Goal: Find specific page/section: Find specific page/section

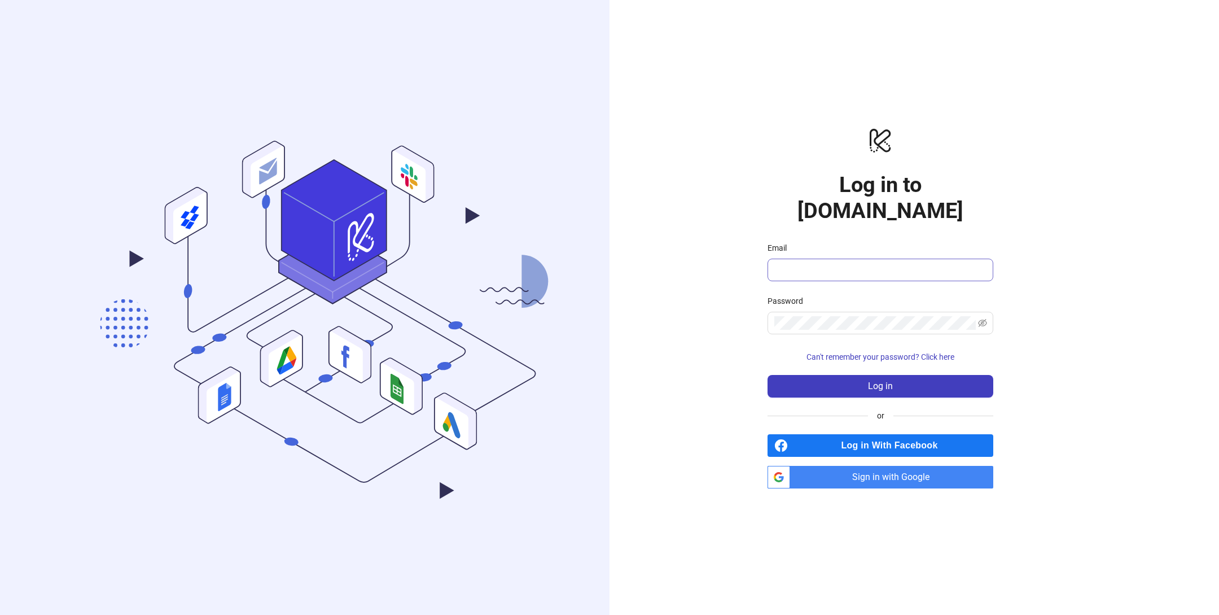
click at [818, 258] on span at bounding box center [881, 269] width 226 height 23
click at [818, 263] on input "Email" at bounding box center [879, 270] width 210 height 14
type input "**********"
click at [895, 382] on button "Log in" at bounding box center [881, 386] width 226 height 23
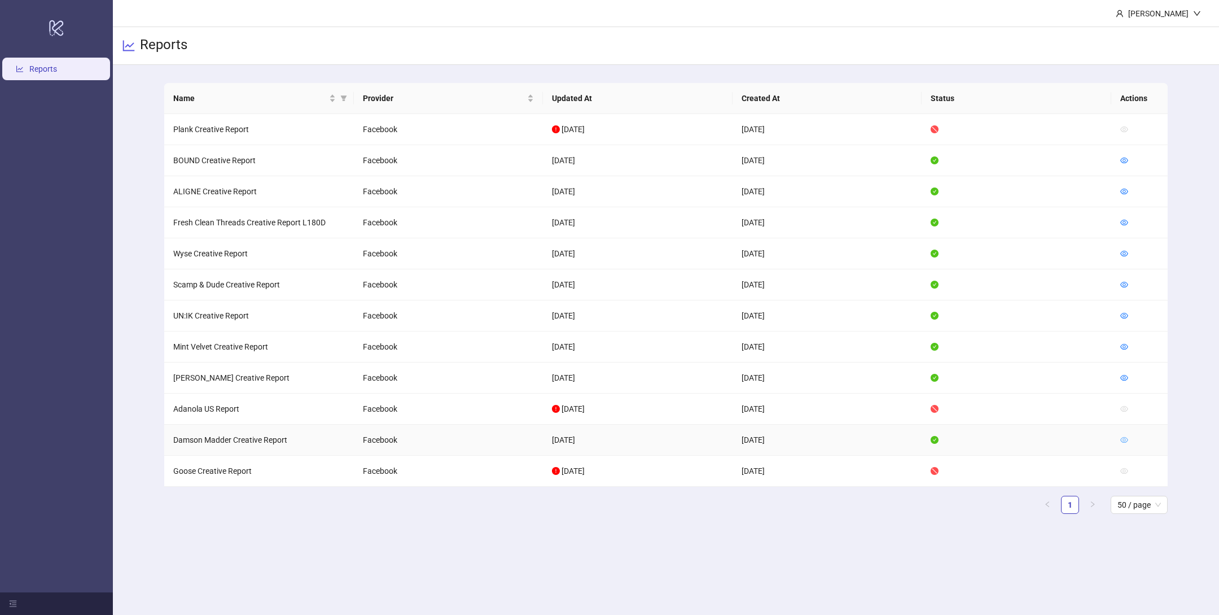
click at [1124, 436] on icon "eye" at bounding box center [1124, 440] width 8 height 8
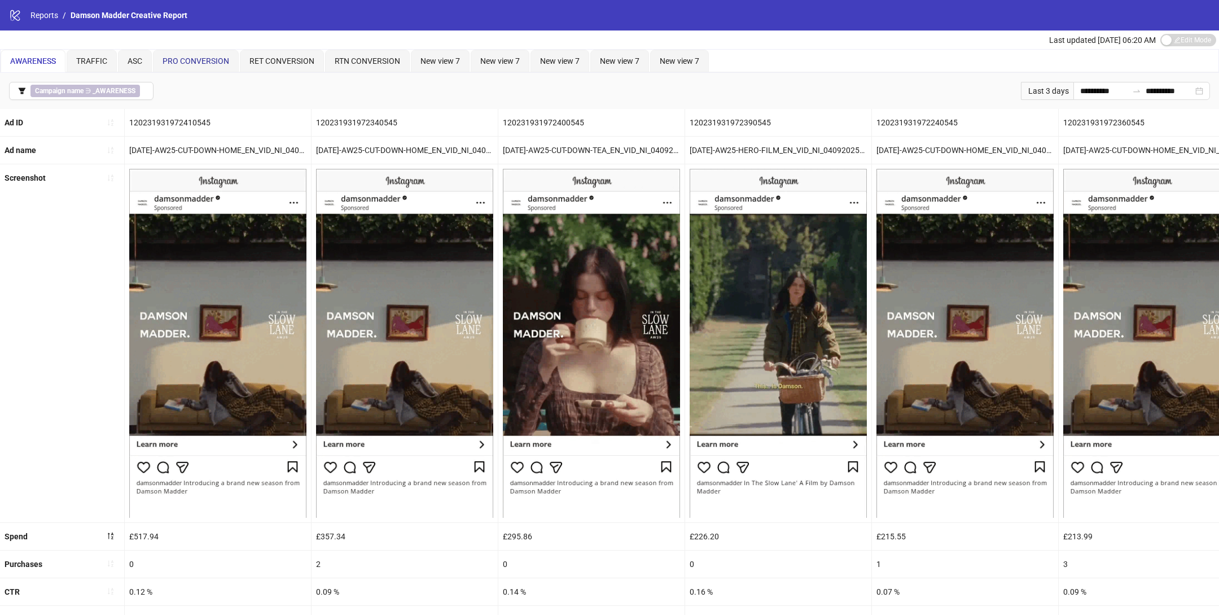
click at [187, 66] on div "PRO CONVERSION" at bounding box center [196, 61] width 86 height 23
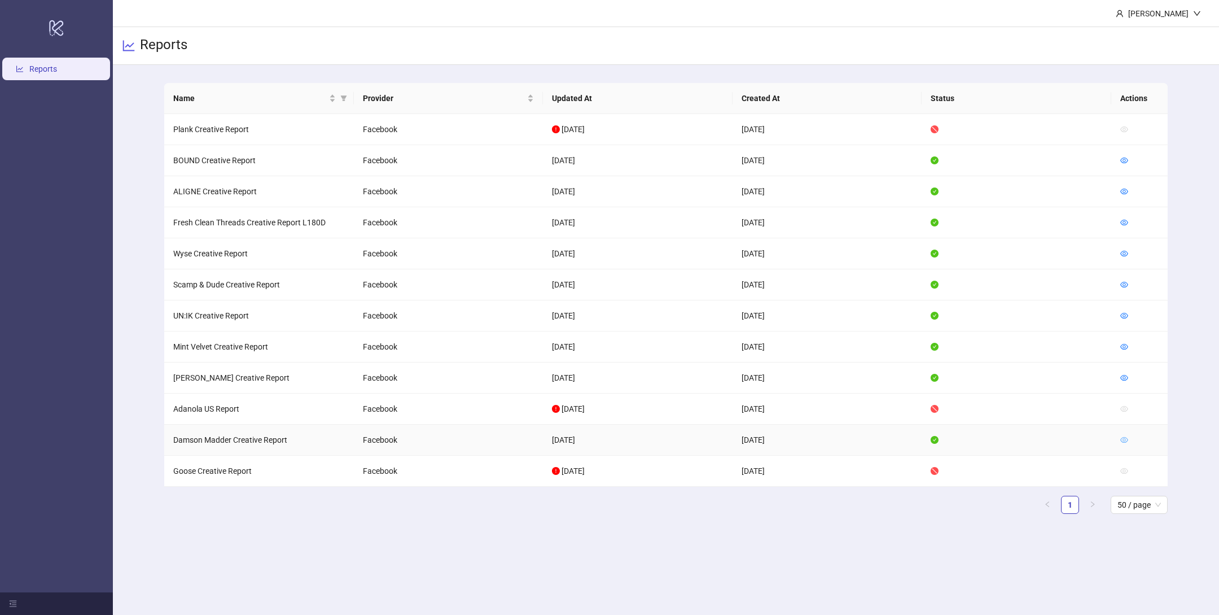
click at [1121, 436] on icon "eye" at bounding box center [1124, 440] width 8 height 8
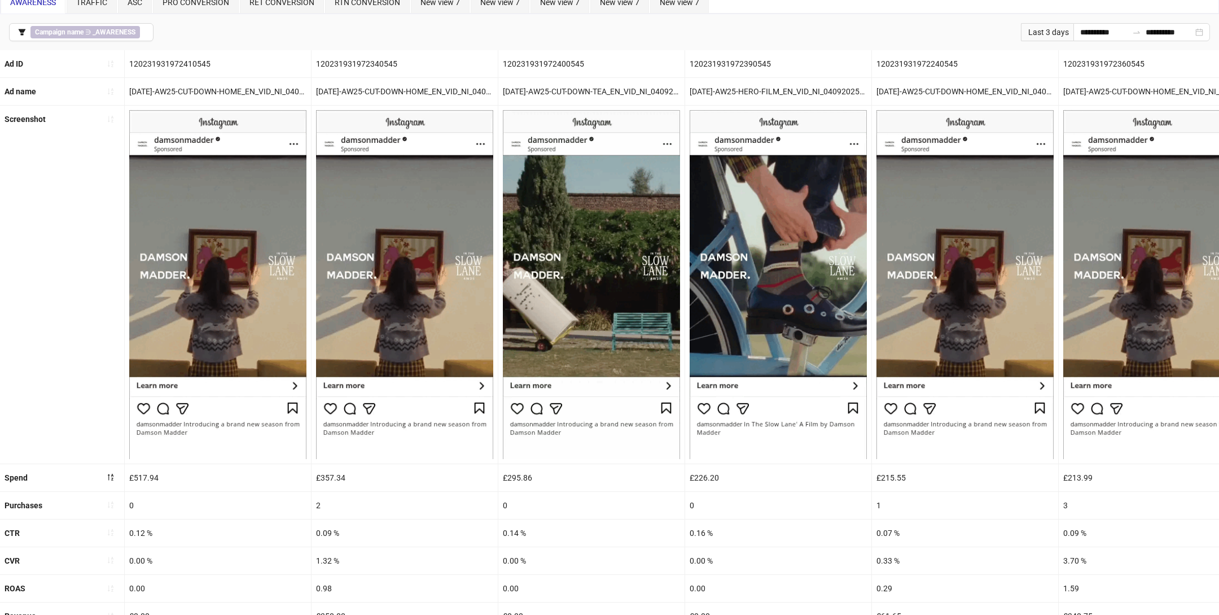
scroll to position [90, 0]
